Goal: Transaction & Acquisition: Purchase product/service

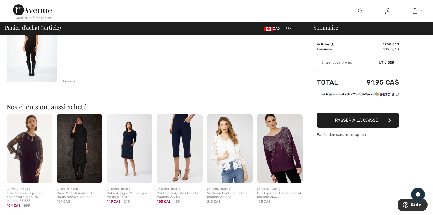
scroll to position [82, 0]
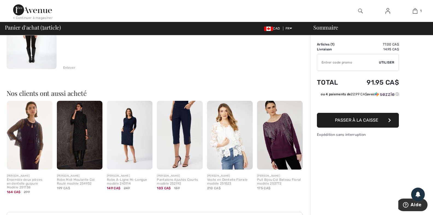
click at [282, 137] on img at bounding box center [280, 135] width 46 height 69
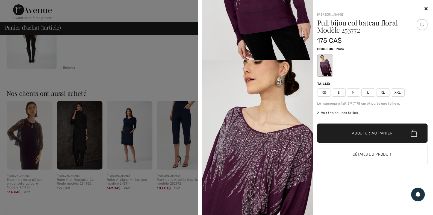
scroll to position [109, 0]
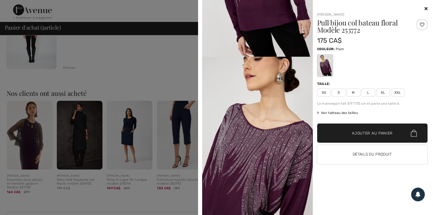
click at [94, 50] on div at bounding box center [216, 107] width 433 height 215
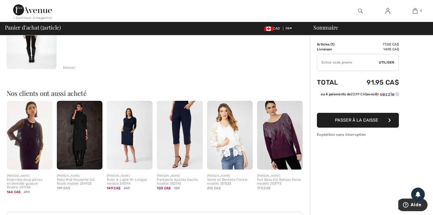
click at [363, 124] on button "Passer à la caisse" at bounding box center [358, 120] width 82 height 15
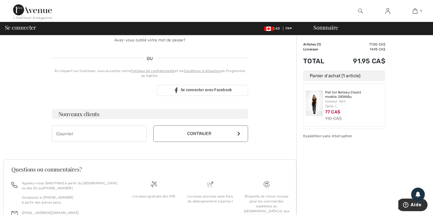
scroll to position [109, 0]
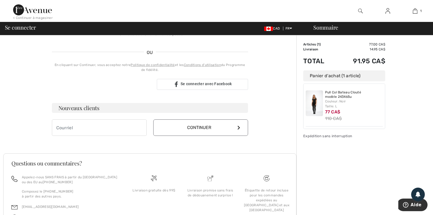
click at [206, 127] on button "Continuer" at bounding box center [200, 127] width 95 height 16
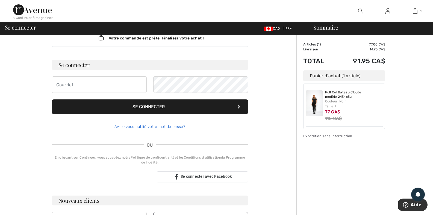
scroll to position [0, 0]
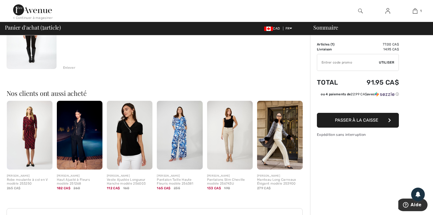
click at [389, 8] on img at bounding box center [388, 11] width 5 height 7
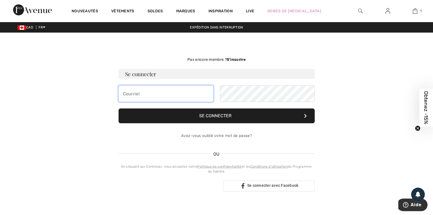
click at [174, 97] on input "email" at bounding box center [166, 93] width 95 height 16
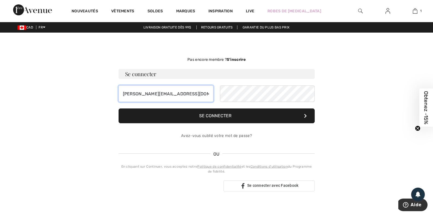
type input "renaud-diane@videotron.ca"
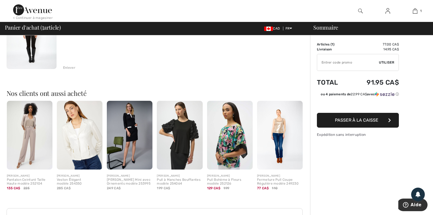
click at [387, 10] on img at bounding box center [388, 11] width 5 height 7
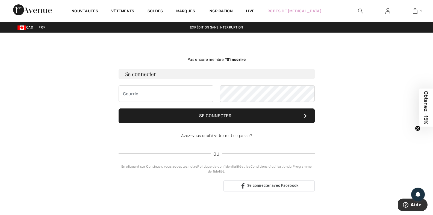
click at [236, 59] on strong "S’inscrire" at bounding box center [236, 59] width 19 height 5
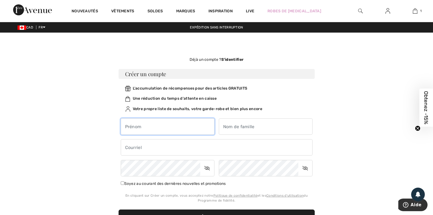
click at [175, 128] on input "text" at bounding box center [168, 126] width 94 height 16
type input "[PERSON_NAME]"
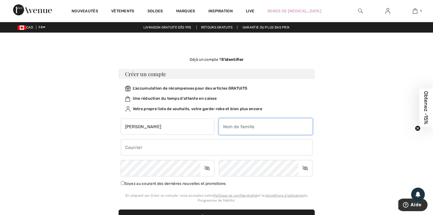
type input "renaud"
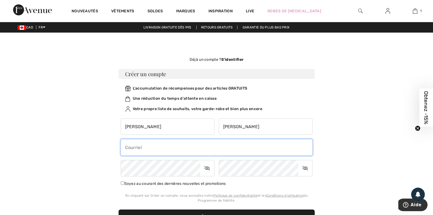
type input "[PERSON_NAME][EMAIL_ADDRESS][DOMAIN_NAME]"
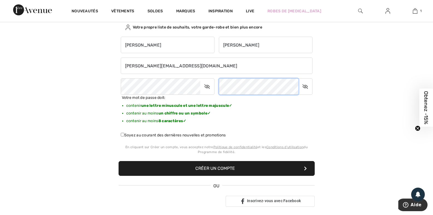
scroll to position [82, 0]
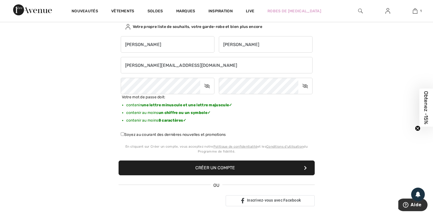
click at [122, 135] on input "Soyez au courant des dernières nouvelles et promotions" at bounding box center [123, 134] width 4 height 4
checkbox input "true"
click at [226, 163] on button "Créer un compte" at bounding box center [217, 167] width 196 height 15
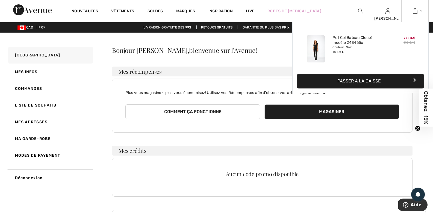
click at [400, 77] on button "Passer à la caisse" at bounding box center [360, 81] width 127 height 15
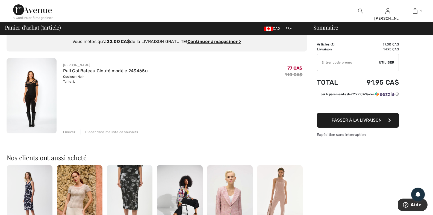
scroll to position [27, 0]
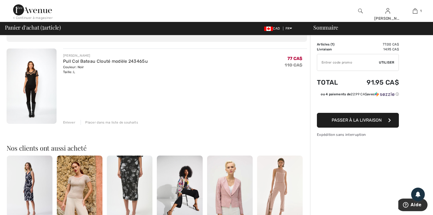
click at [372, 117] on span "Passer à la livraison" at bounding box center [357, 119] width 50 height 5
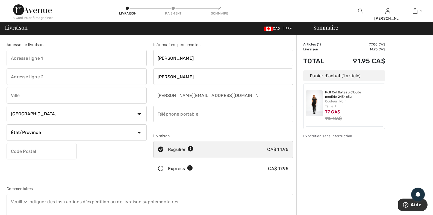
click at [160, 169] on icon at bounding box center [161, 169] width 14 height 6
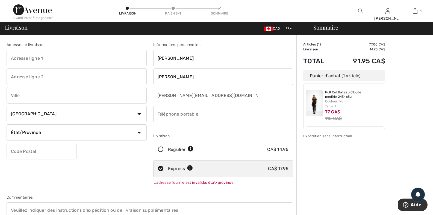
click at [77, 61] on input "text" at bounding box center [77, 58] width 140 height 16
type input "339 8ieme avenue"
type input "301"
type input "Saint-Jean-sur-Richelieu"
select select "QC"
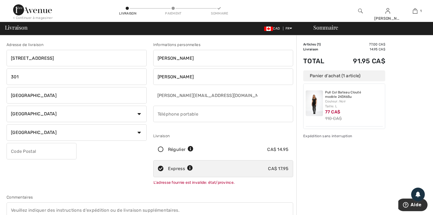
type input "J3B 5L8"
type input "4383914296"
type input "J3B5L8"
drag, startPoint x: 25, startPoint y: 78, endPoint x: 0, endPoint y: 78, distance: 25.4
click at [0, 78] on div "Adresse de livraison 339 8ieme avenue 301 Saint-Jean-sur-Richelieu Pays Canada …" at bounding box center [216, 202] width 433 height 334
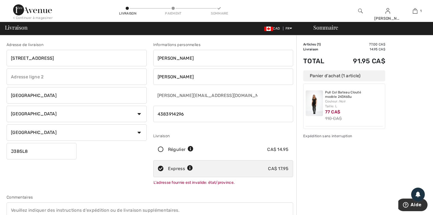
click at [34, 145] on input "J3B5L8" at bounding box center [42, 151] width 70 height 16
click at [39, 151] on input "J2X4A5" at bounding box center [42, 151] width 70 height 16
click at [41, 152] on input "J2X1L5" at bounding box center [42, 151] width 70 height 16
type input "J2X1L5"
click at [85, 150] on div "Adresse de livraison 339 8ieme avenue Saint-Jean-sur-Richelieu Pays Canada État…" at bounding box center [76, 115] width 147 height 146
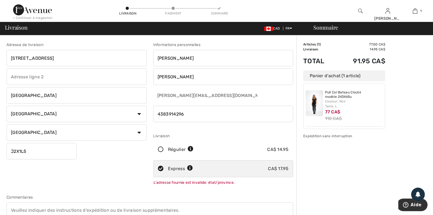
click at [119, 60] on input "339 8ieme avenue" at bounding box center [77, 58] width 140 height 16
click at [83, 82] on input "text" at bounding box center [77, 76] width 140 height 16
type input "339 8ieme avenue"
drag, startPoint x: 67, startPoint y: 75, endPoint x: 0, endPoint y: 84, distance: 67.5
click at [0, 84] on div "Adresse de livraison 339 8ieme avenue 339 8ieme avenue Saint-Jean-sur-Richelieu…" at bounding box center [216, 202] width 433 height 334
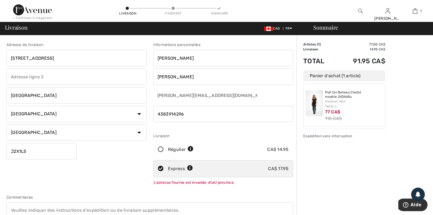
click at [55, 171] on div "Adresse de livraison 339 8ieme avenue Saint-Jean-sur-Richelieu Pays Canada État…" at bounding box center [76, 115] width 147 height 146
click at [47, 77] on input "text" at bounding box center [77, 76] width 140 height 16
type input "339 8ieme avenue"
click at [64, 126] on select "État/Province Alberta Colombie-Britannique Ile-du-Prince-Edward Manitoba Nouvea…" at bounding box center [77, 132] width 140 height 16
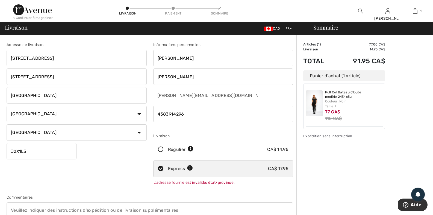
click at [7, 124] on select "État/Province Alberta Colombie-Britannique Ile-du-Prince-Edward Manitoba Nouvea…" at bounding box center [77, 132] width 140 height 16
drag, startPoint x: 58, startPoint y: 78, endPoint x: 0, endPoint y: 75, distance: 58.0
click at [0, 75] on div "Adresse de livraison 339 8ieme avenue 339 8ieme avenue Saint-Jean-sur-Richelieu…" at bounding box center [216, 202] width 433 height 334
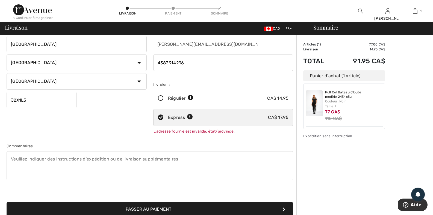
scroll to position [82, 0]
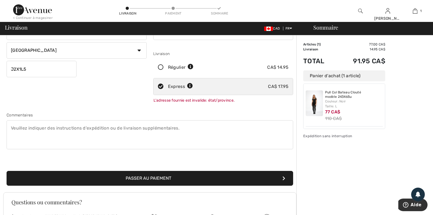
click at [213, 176] on button "Passer au paiement" at bounding box center [150, 178] width 287 height 15
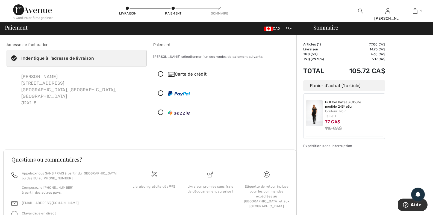
click at [162, 72] on icon at bounding box center [161, 74] width 14 height 6
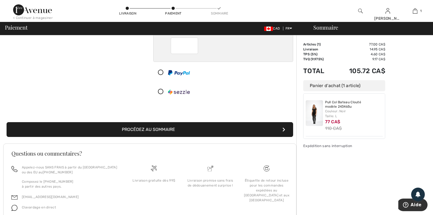
scroll to position [106, 0]
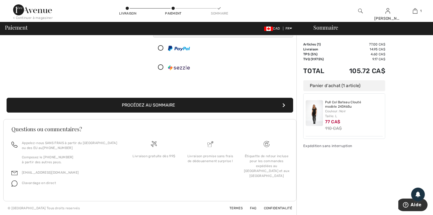
click at [237, 105] on button "Procédez au sommaire" at bounding box center [150, 105] width 287 height 15
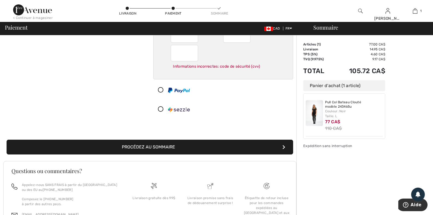
scroll to position [77, 0]
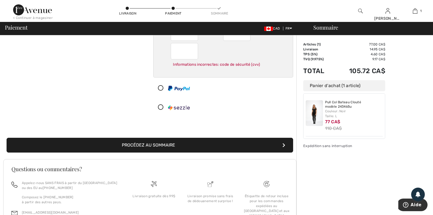
click at [210, 142] on button "Procédez au sommaire" at bounding box center [150, 144] width 287 height 15
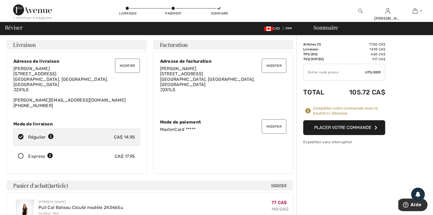
click at [22, 153] on icon at bounding box center [21, 156] width 14 height 6
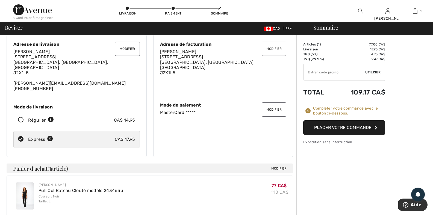
scroll to position [82, 0]
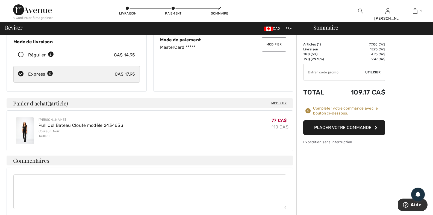
click at [361, 125] on button "Placer votre commande" at bounding box center [344, 127] width 82 height 15
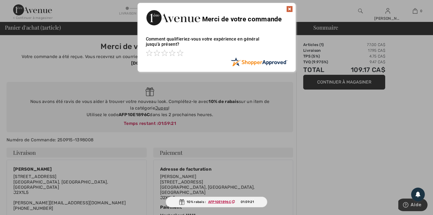
click at [289, 7] on img at bounding box center [289, 9] width 7 height 7
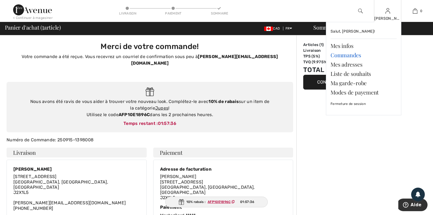
click at [354, 54] on link "Commandes" at bounding box center [364, 54] width 66 height 9
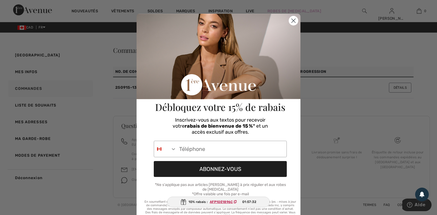
click at [293, 19] on circle "Close dialog" at bounding box center [293, 20] width 9 height 9
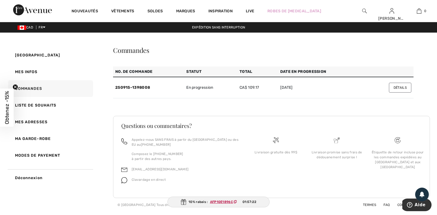
click at [395, 86] on button "Détails" at bounding box center [400, 88] width 22 height 10
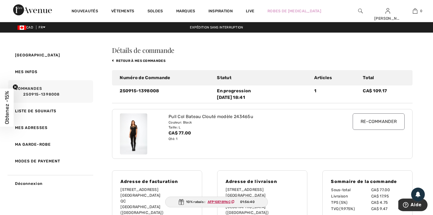
click at [245, 148] on div "Pull Col Bateau Clouté modèle 243465u Couleur: Black Taille: L CA$ 77.00 Qté: 1" at bounding box center [250, 133] width 170 height 41
click at [139, 128] on img at bounding box center [133, 133] width 27 height 41
click at [140, 129] on img at bounding box center [133, 133] width 27 height 41
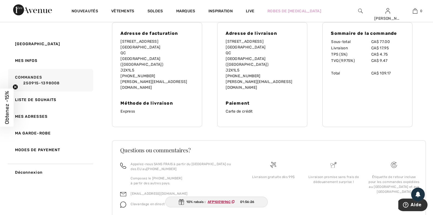
scroll to position [157, 0]
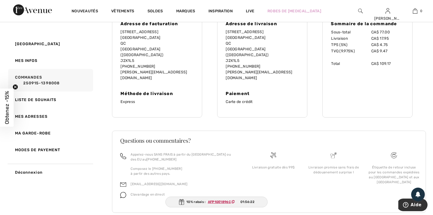
click at [143, 192] on span "Clavardage en direct" at bounding box center [148, 194] width 34 height 4
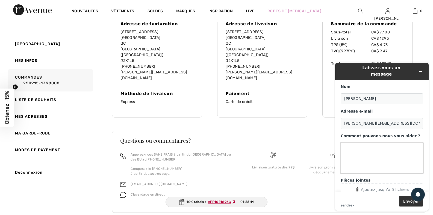
click at [405, 143] on textarea "Comment pouvons-nous vous aider ?" at bounding box center [382, 157] width 83 height 31
type textarea "LA LIVRAISON PREND COMBIEN DE TEMPS"
click at [412, 201] on button "Envoyer" at bounding box center [411, 201] width 24 height 10
